Goal: Information Seeking & Learning: Learn about a topic

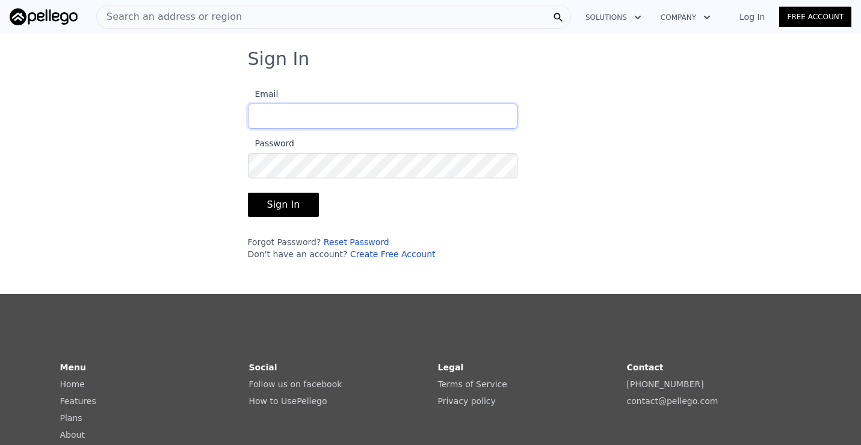
type input "[EMAIL_ADDRESS][DOMAIN_NAME]"
click at [282, 205] on button "Sign In" at bounding box center [284, 204] width 72 height 24
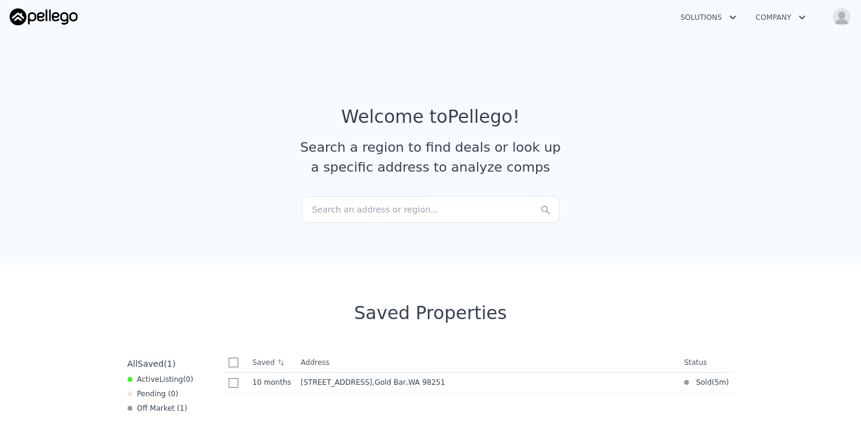
click at [389, 219] on div "Search an address or region..." at bounding box center [430, 209] width 257 height 26
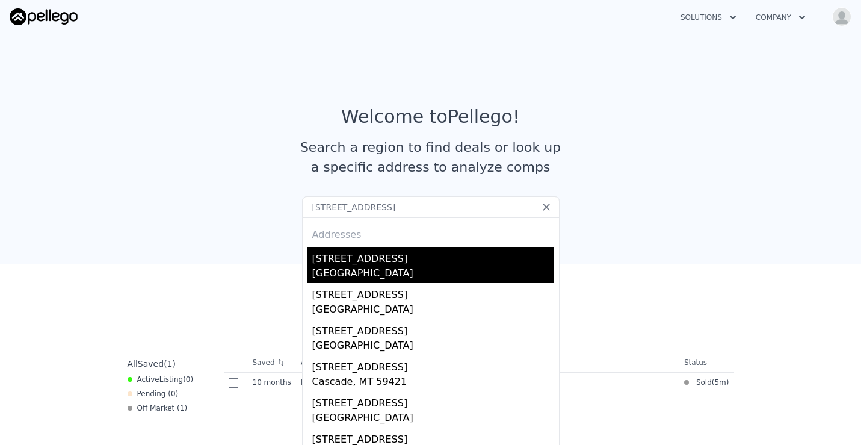
type input "[STREET_ADDRESS]"
click at [360, 265] on div "[STREET_ADDRESS]" at bounding box center [433, 256] width 242 height 19
